Goal: Transaction & Acquisition: Purchase product/service

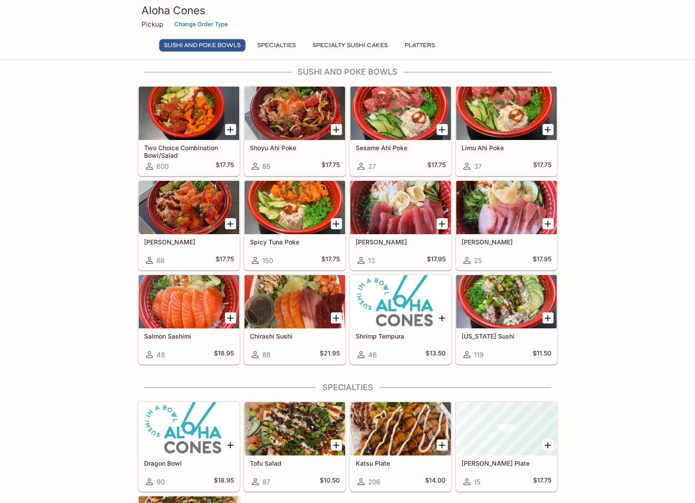
scroll to position [8, 0]
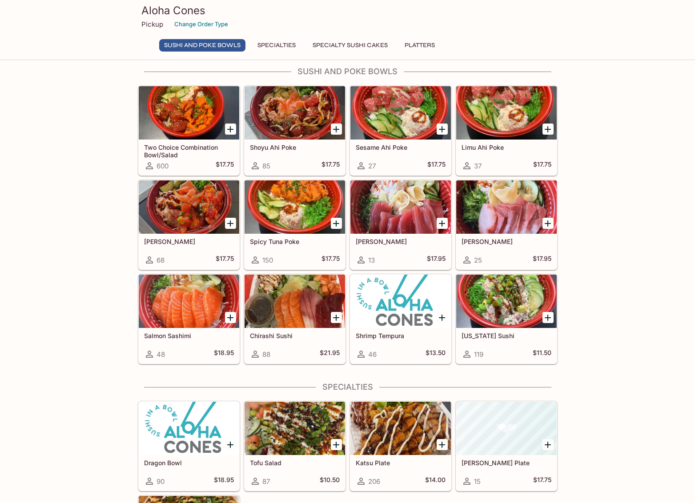
click at [318, 287] on div at bounding box center [294, 301] width 100 height 53
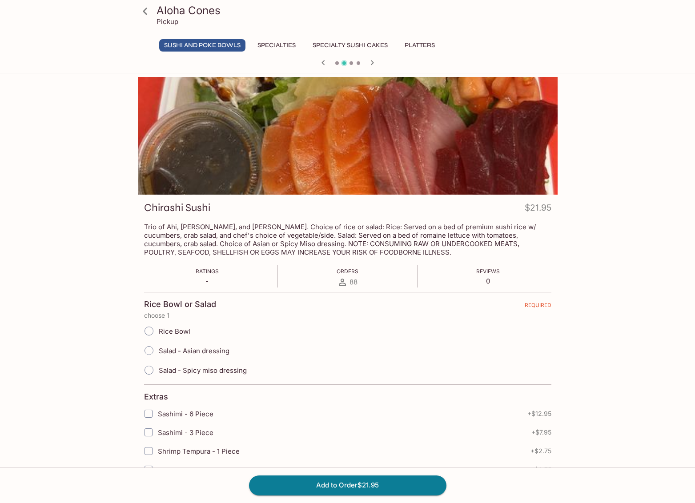
click at [170, 331] on span "Rice Bowl" at bounding box center [175, 331] width 32 height 8
click at [158, 331] on input "Rice Bowl" at bounding box center [149, 331] width 19 height 19
radio input "true"
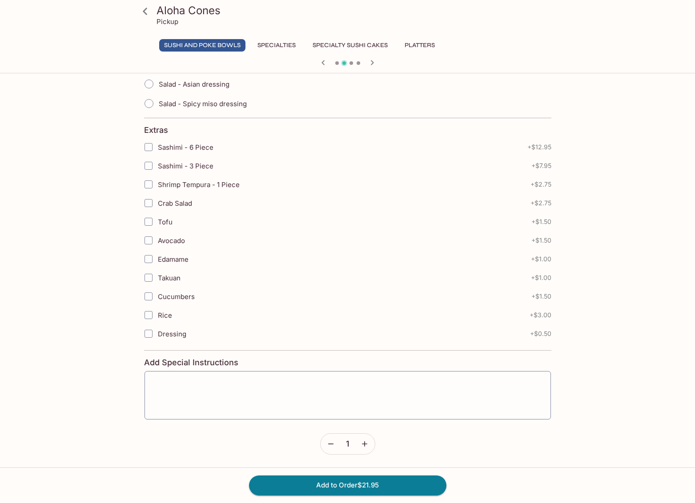
scroll to position [275, 0]
click at [364, 487] on button "Add to Order $21.95" at bounding box center [347, 485] width 197 height 20
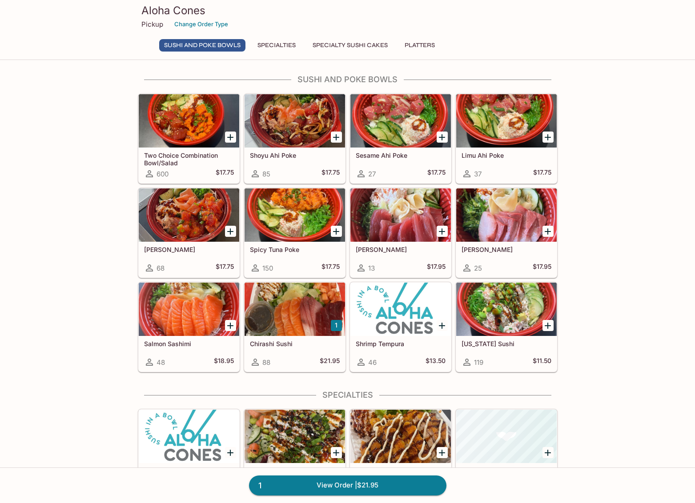
click at [165, 158] on h5 "Two Choice Combination Bowl/Salad" at bounding box center [189, 159] width 90 height 15
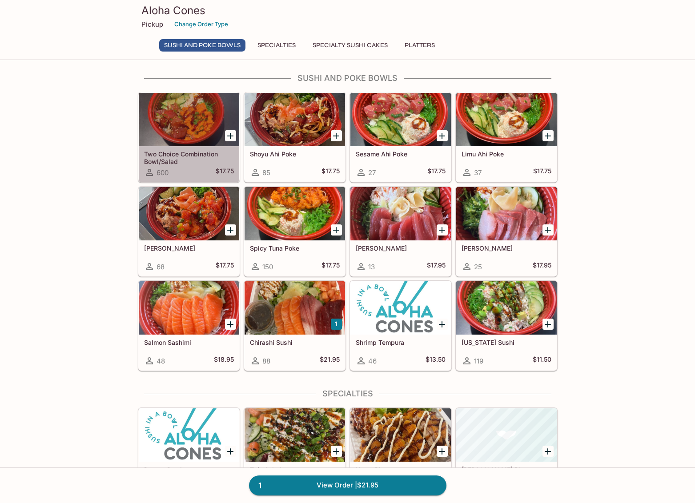
click at [176, 158] on h5 "Two Choice Combination Bowl/Salad" at bounding box center [189, 157] width 90 height 15
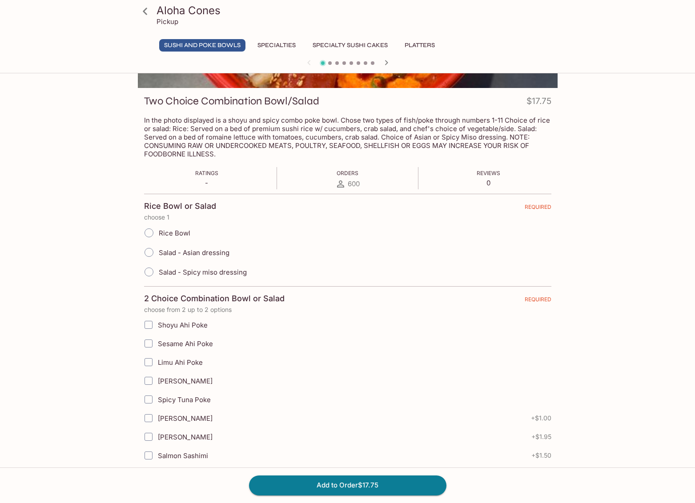
scroll to position [128, 0]
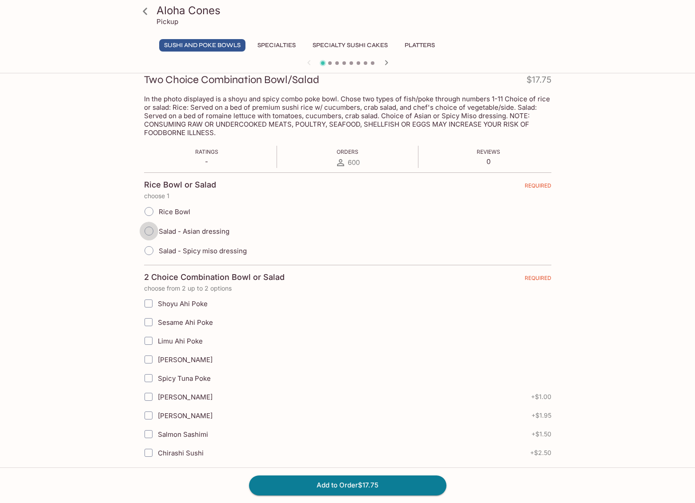
click at [147, 234] on input "Salad - Asian dressing" at bounding box center [149, 231] width 19 height 19
radio input "true"
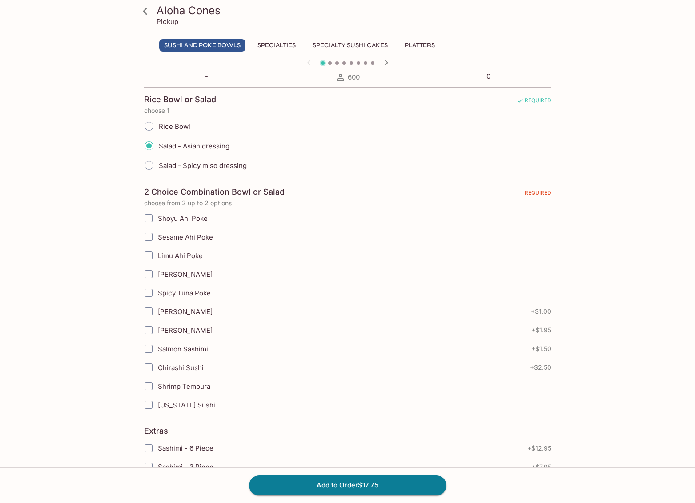
scroll to position [217, 0]
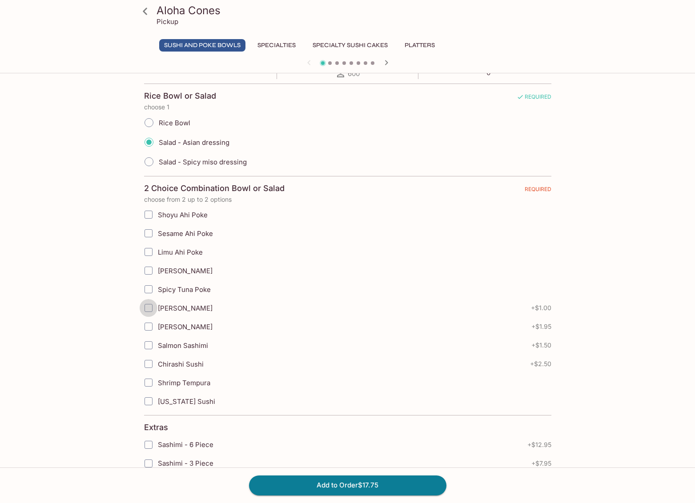
click at [149, 310] on input "[PERSON_NAME]" at bounding box center [149, 308] width 18 height 18
checkbox input "true"
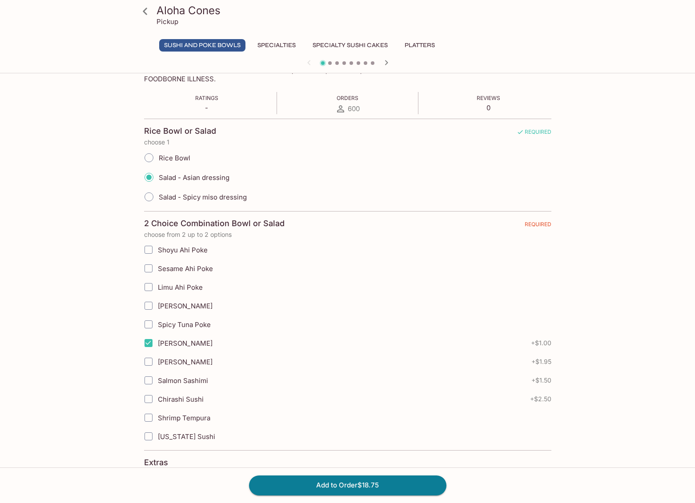
scroll to position [182, 0]
click at [163, 326] on span "Spicy Tuna Poke" at bounding box center [184, 324] width 53 height 8
click at [157, 326] on input "Spicy Tuna Poke" at bounding box center [149, 324] width 18 height 18
checkbox input "true"
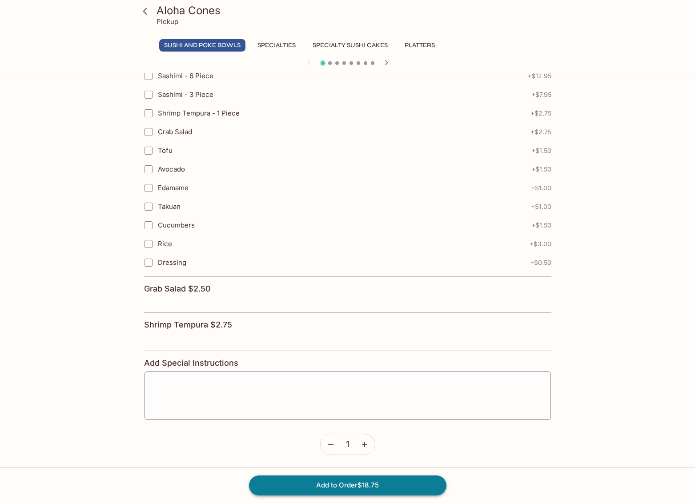
scroll to position [585, 0]
click at [359, 487] on button "Add to Order $18.75" at bounding box center [347, 485] width 197 height 20
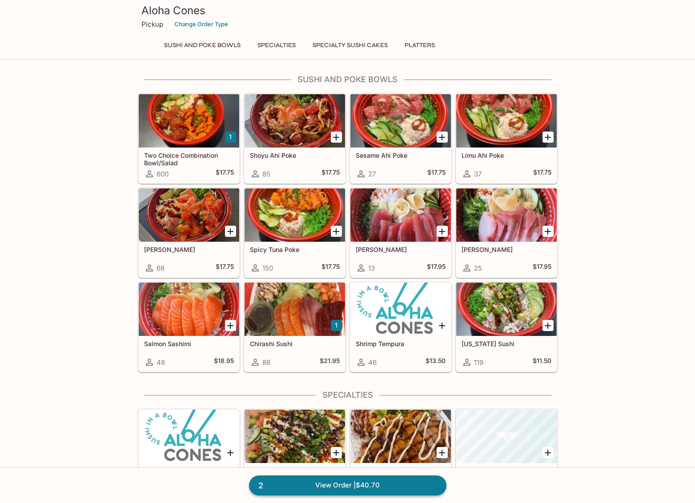
click at [415, 489] on link "2 View Order | $40.70" at bounding box center [347, 485] width 197 height 20
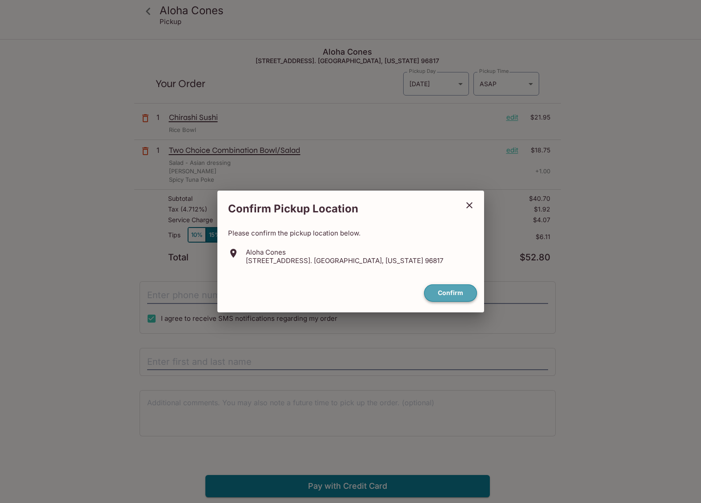
click at [457, 290] on button "Confirm" at bounding box center [450, 292] width 53 height 17
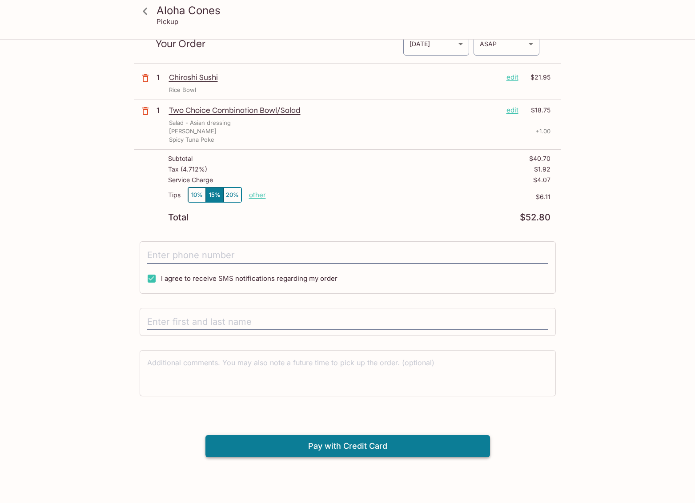
scroll to position [40, 0]
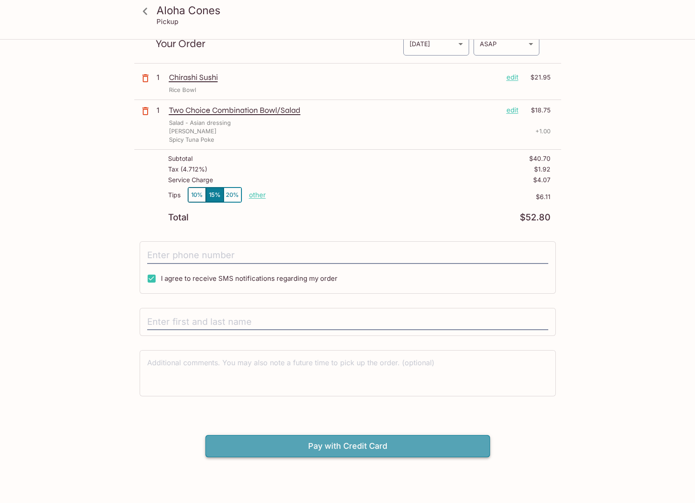
click at [339, 443] on button "Pay with Credit Card" at bounding box center [347, 446] width 284 height 22
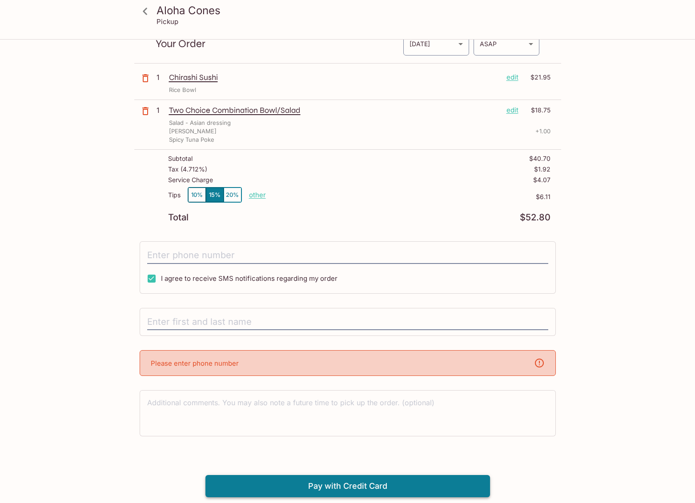
scroll to position [40, 0]
click at [257, 256] on input "tel" at bounding box center [347, 255] width 401 height 17
click at [258, 254] on input "tel" at bounding box center [347, 255] width 401 height 17
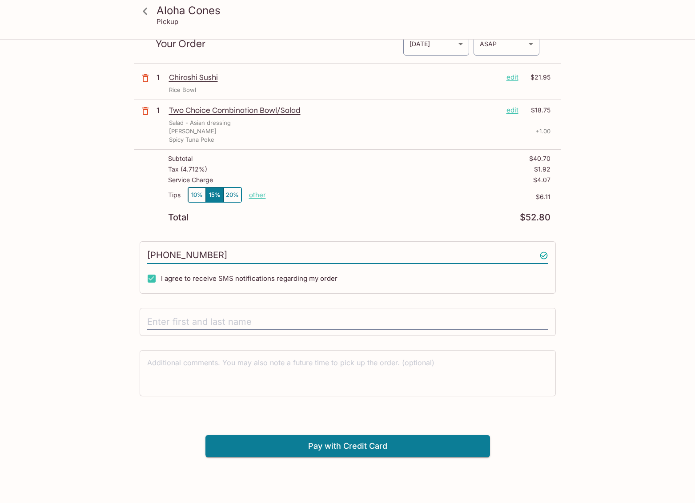
type input "[PHONE_NUMBER]"
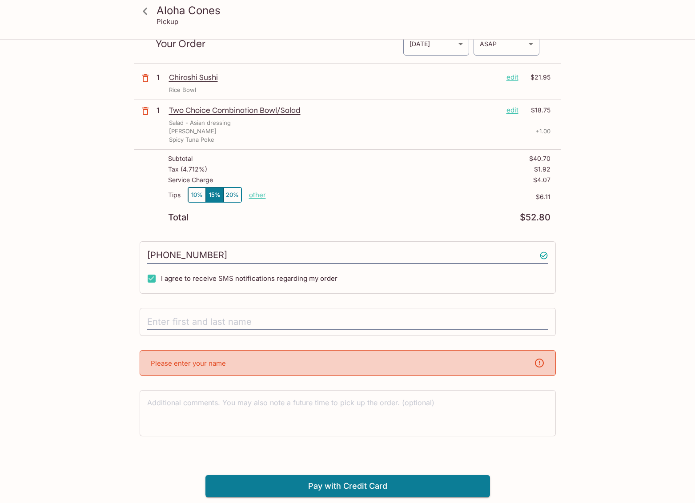
click at [230, 311] on div at bounding box center [348, 322] width 416 height 28
click at [228, 321] on input "text" at bounding box center [347, 322] width 401 height 17
type input "[PERSON_NAME]"
